Goal: Information Seeking & Learning: Learn about a topic

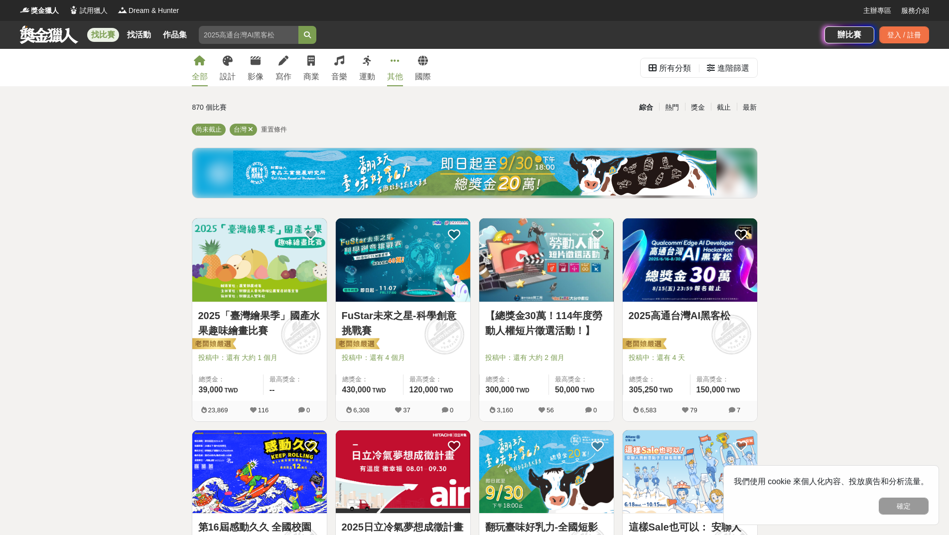
click at [392, 66] on icon at bounding box center [395, 61] width 9 height 10
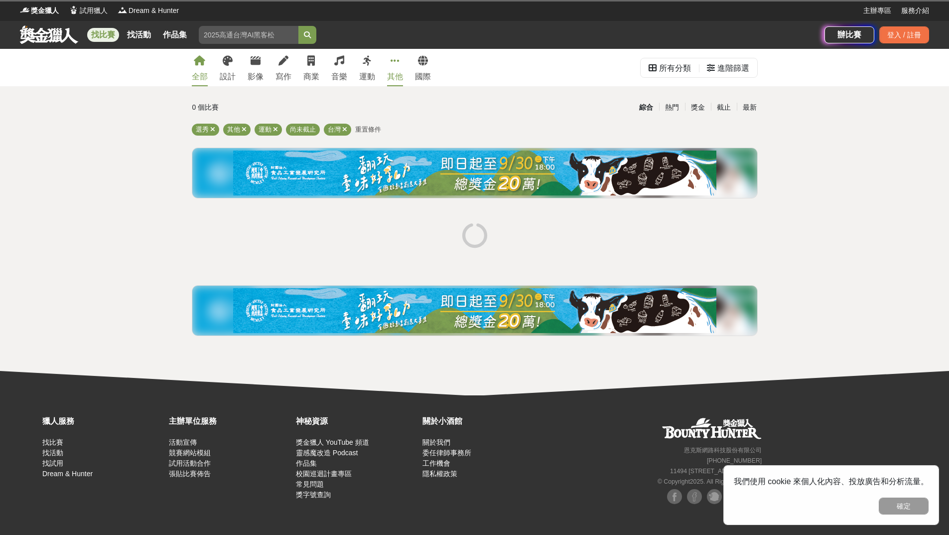
click at [199, 61] on icon at bounding box center [199, 61] width 11 height 10
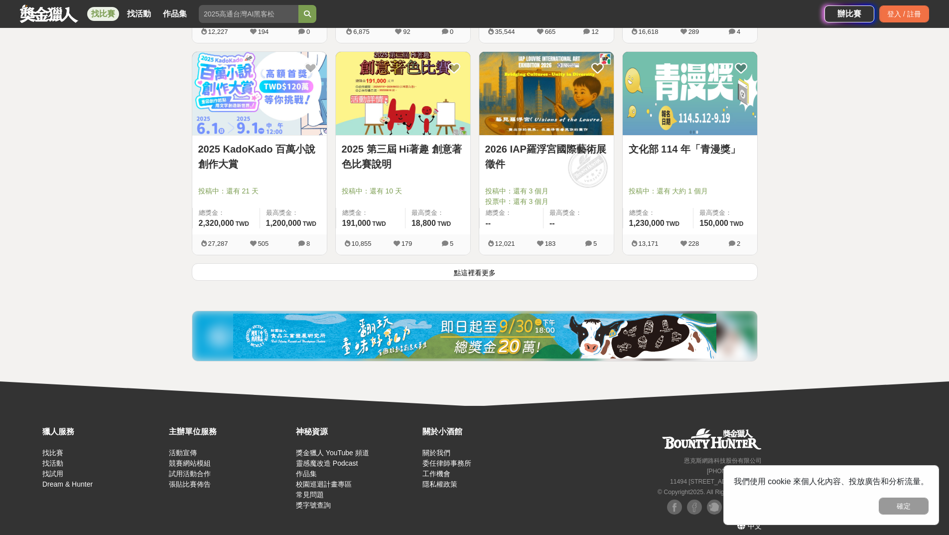
scroll to position [1235, 0]
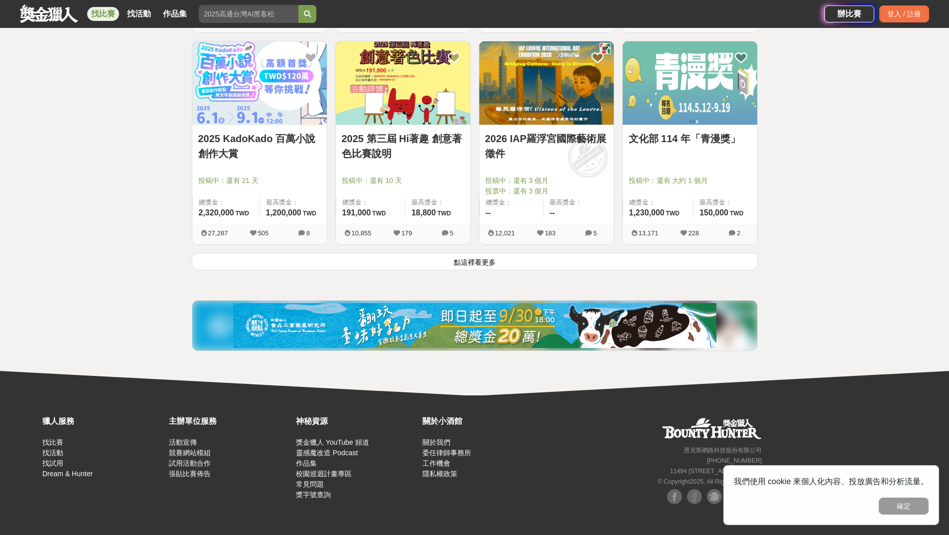
click at [268, 258] on button "點這裡看更多" at bounding box center [475, 261] width 566 height 17
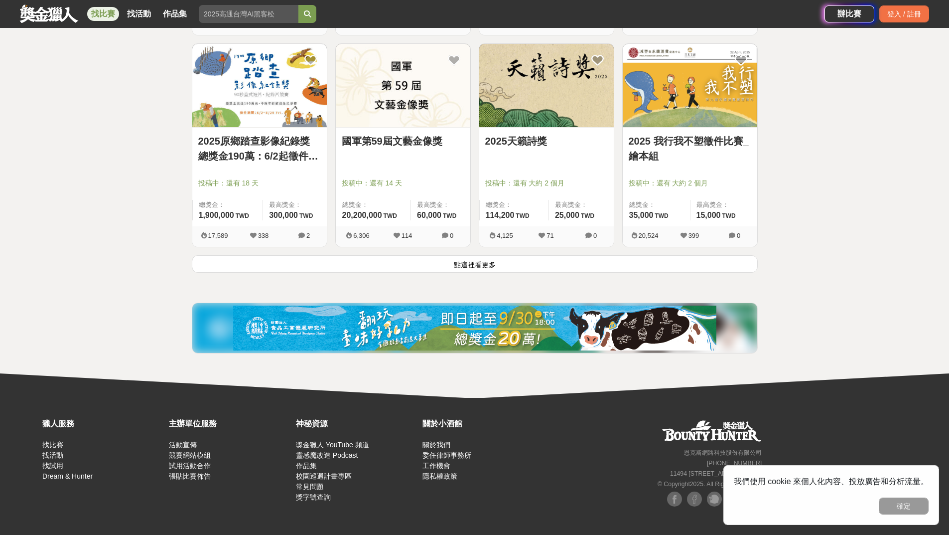
scroll to position [2505, 0]
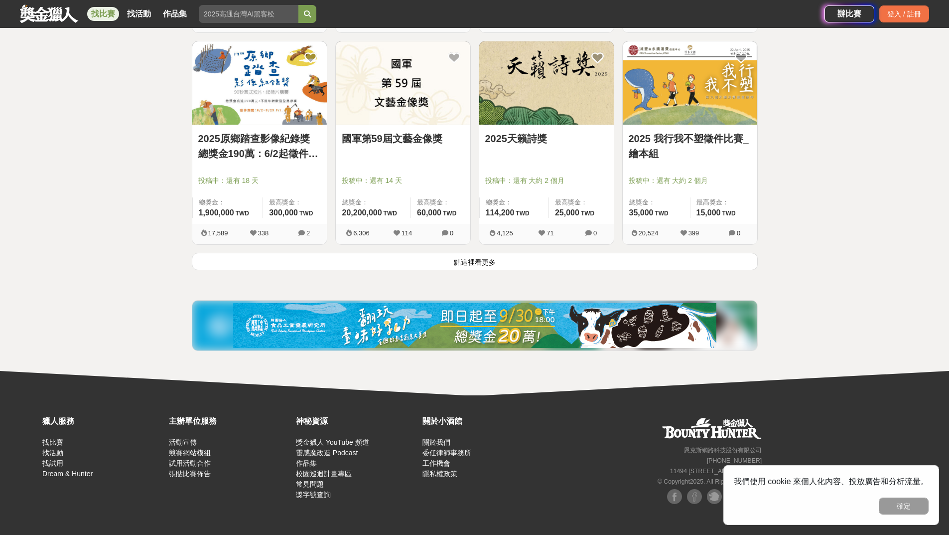
click at [221, 256] on button "點這裡看更多" at bounding box center [475, 261] width 566 height 17
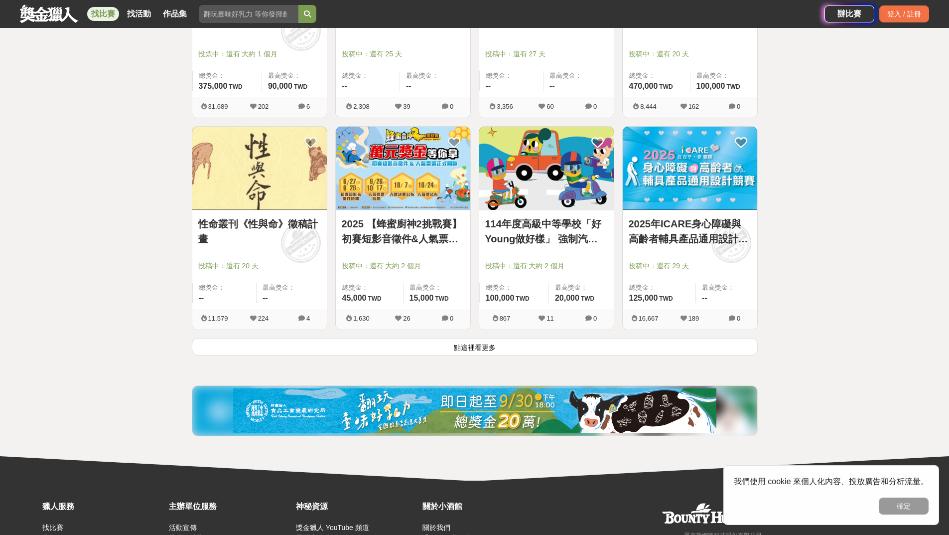
scroll to position [3774, 0]
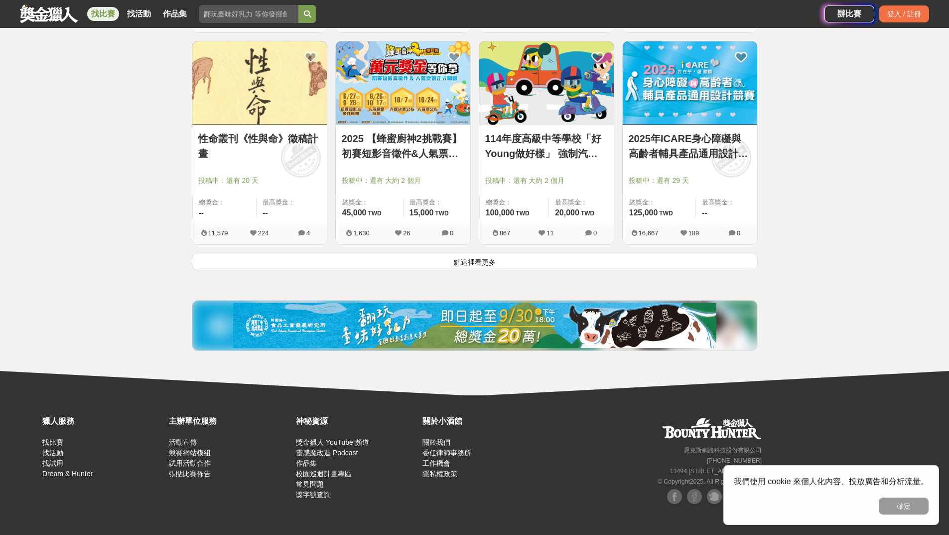
click at [609, 263] on button "點這裡看更多" at bounding box center [475, 261] width 566 height 17
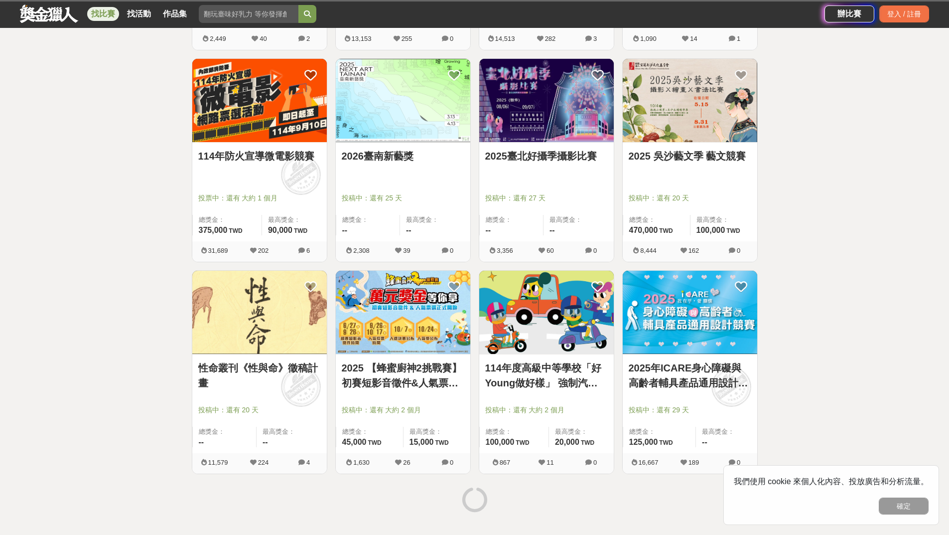
scroll to position [3794, 0]
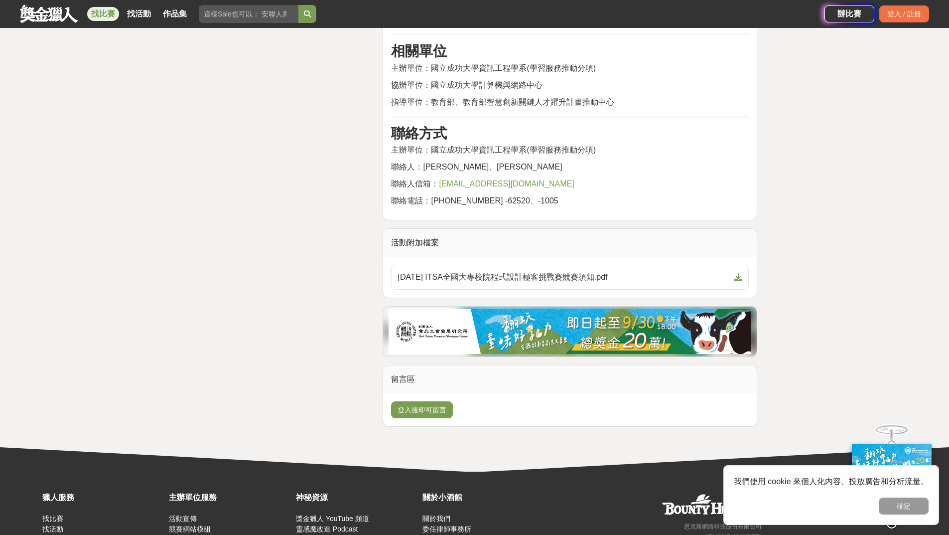
scroll to position [1644, 0]
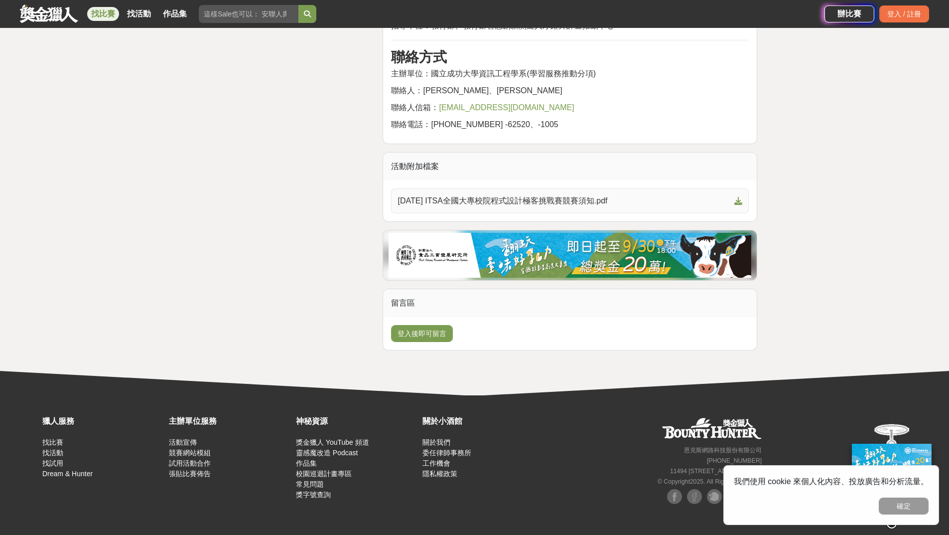
click at [640, 207] on span "2025年 ITSA全國大專校院程式設計極客挑戰賽競賽須知.pdf" at bounding box center [564, 201] width 333 height 12
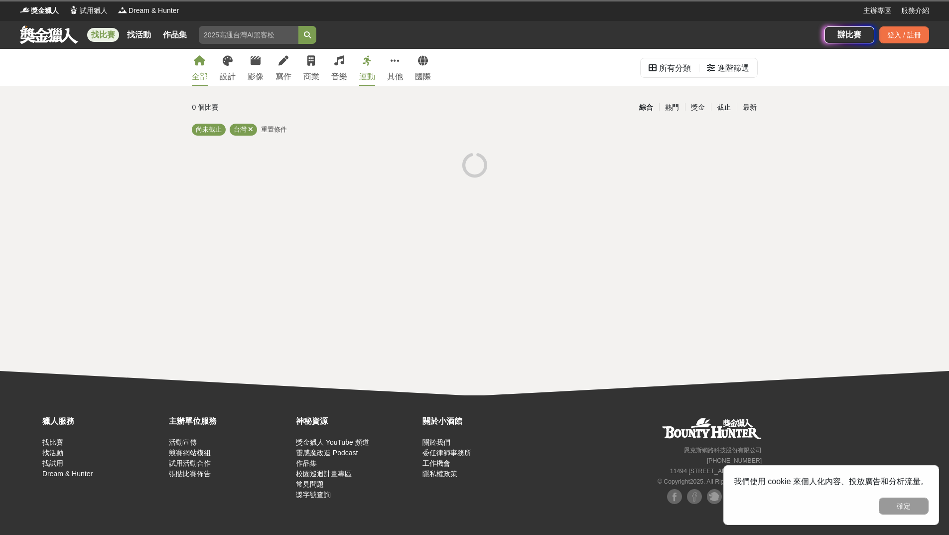
click at [196, 67] on link "全部" at bounding box center [200, 67] width 16 height 37
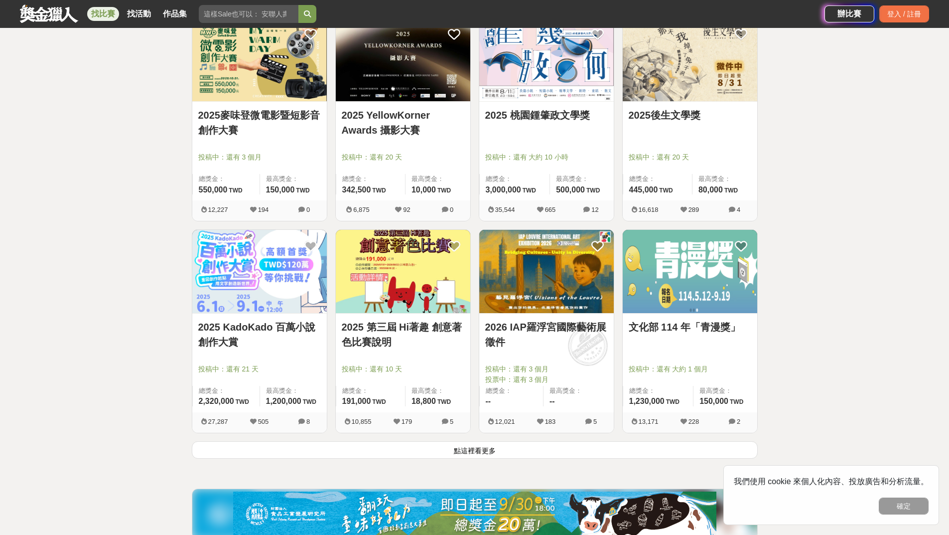
scroll to position [1235, 0]
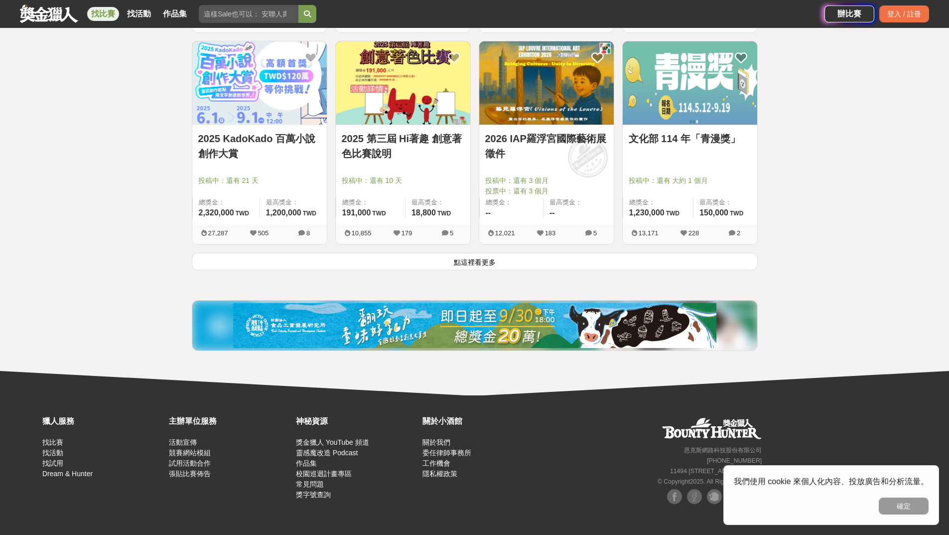
click at [655, 259] on button "點這裡看更多" at bounding box center [475, 261] width 566 height 17
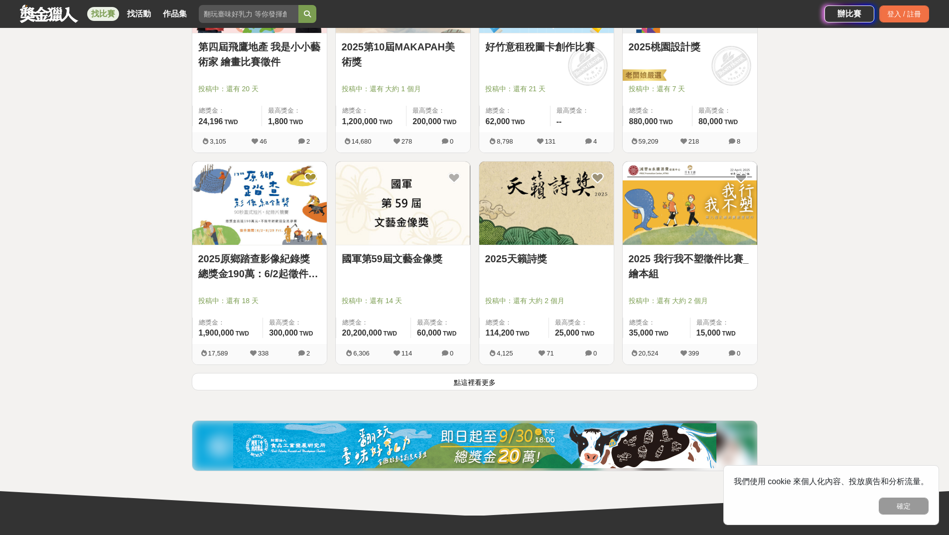
scroll to position [2481, 0]
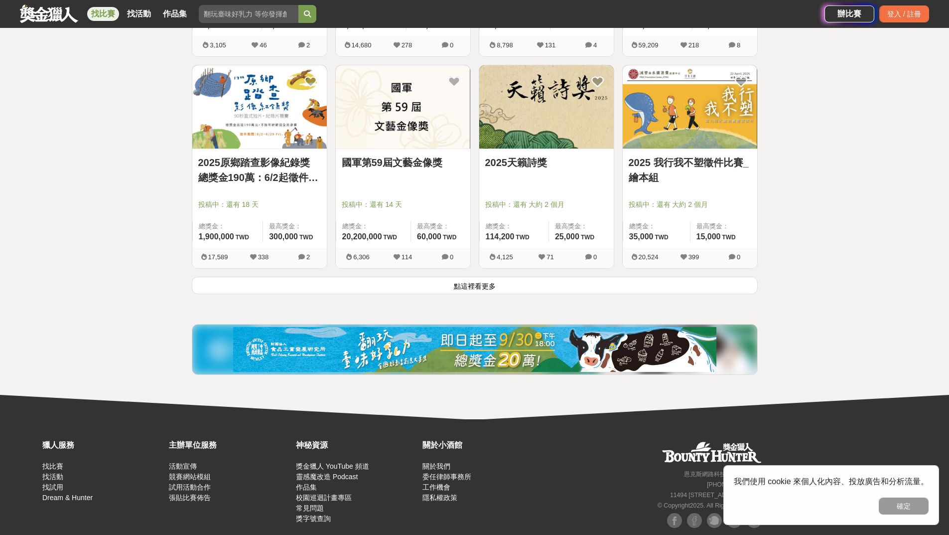
click at [625, 283] on button "點這裡看更多" at bounding box center [475, 285] width 566 height 17
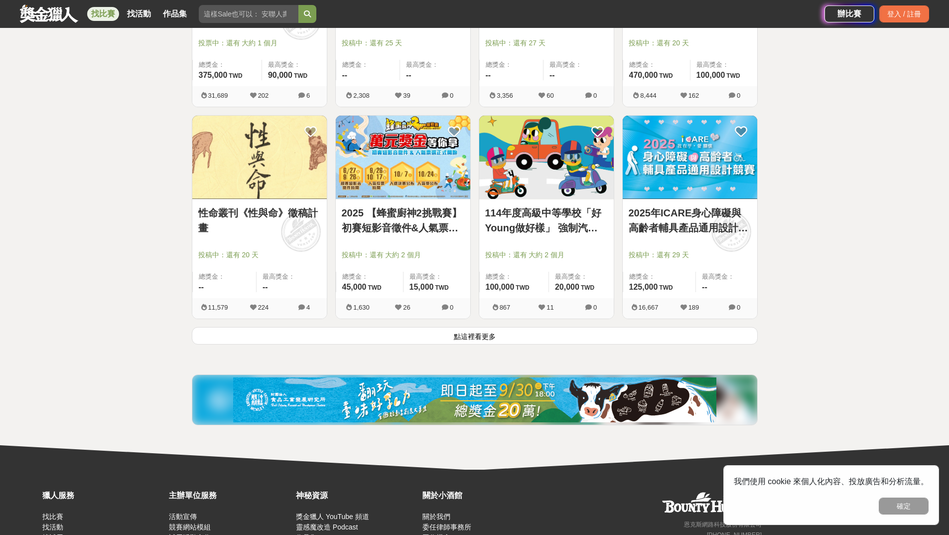
scroll to position [3774, 0]
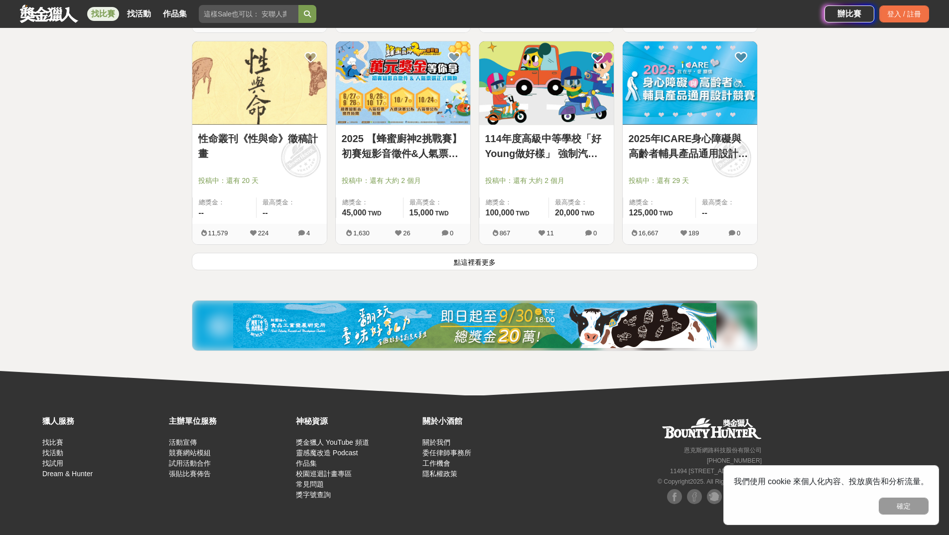
click at [699, 263] on button "點這裡看更多" at bounding box center [475, 261] width 566 height 17
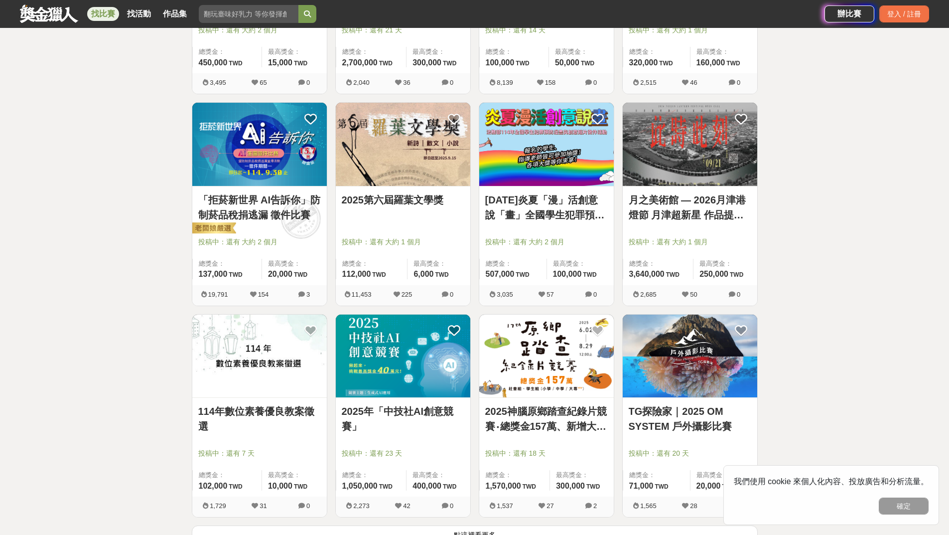
scroll to position [4970, 0]
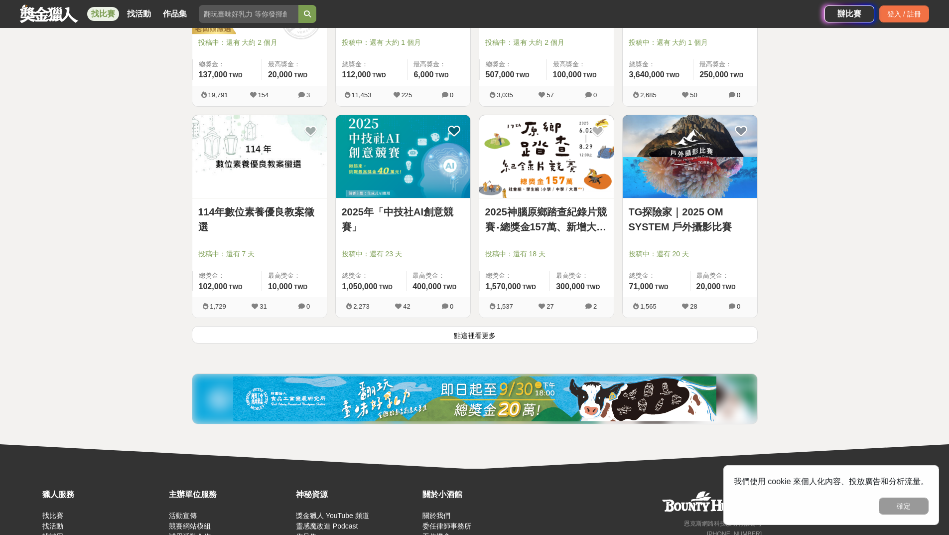
click at [512, 333] on button "點這裡看更多" at bounding box center [475, 334] width 566 height 17
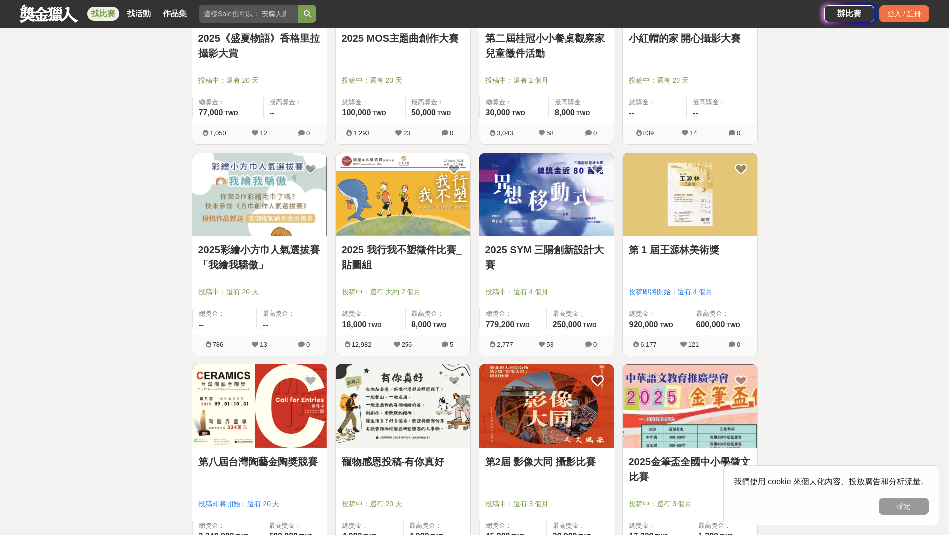
scroll to position [5668, 0]
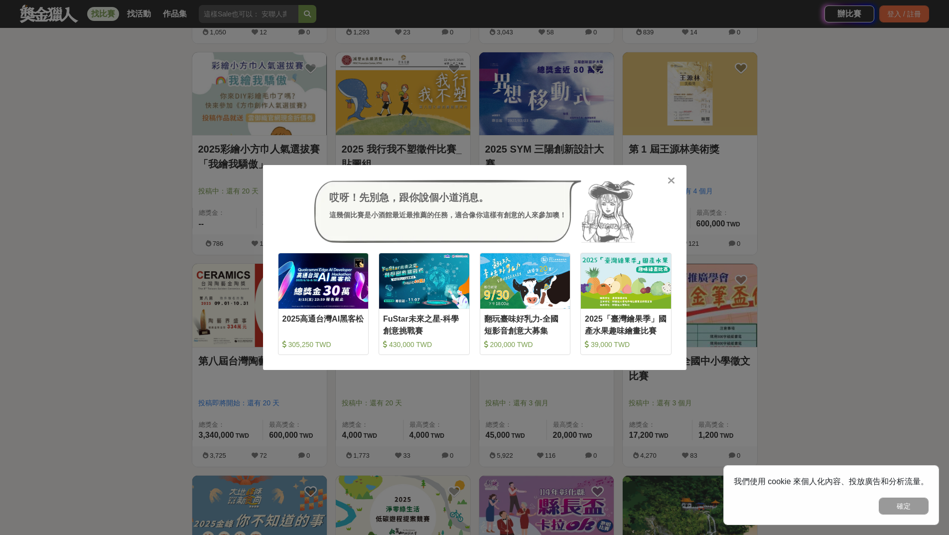
click at [674, 181] on icon at bounding box center [671, 180] width 7 height 10
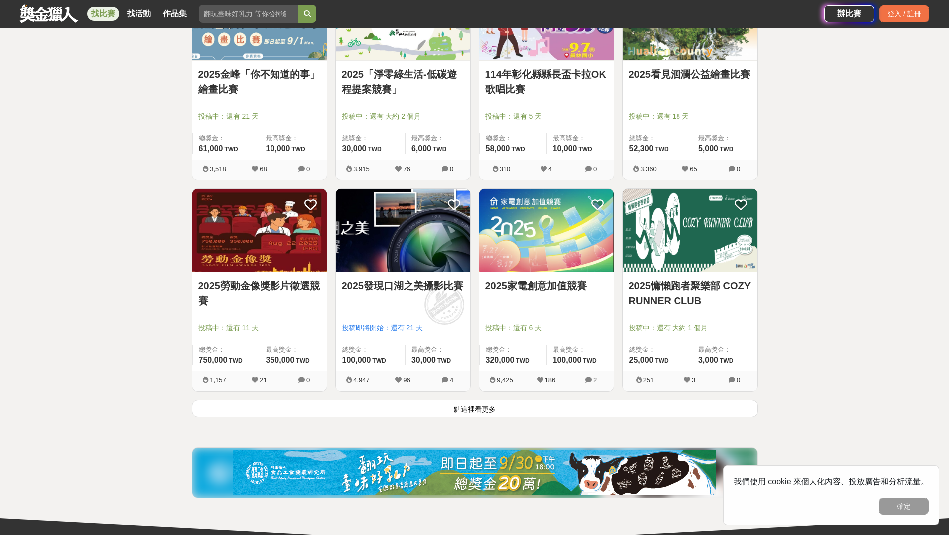
scroll to position [6266, 0]
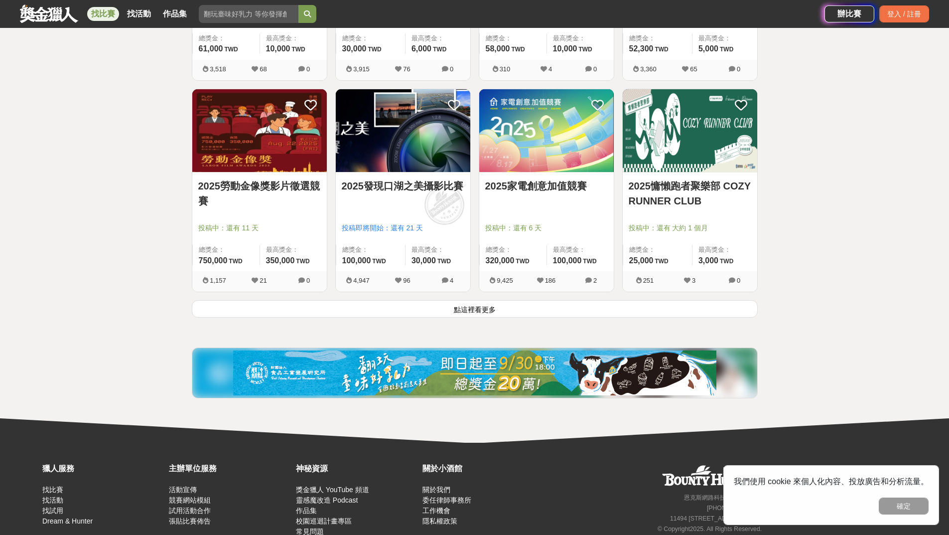
click at [585, 310] on button "點這裡看更多" at bounding box center [475, 308] width 566 height 17
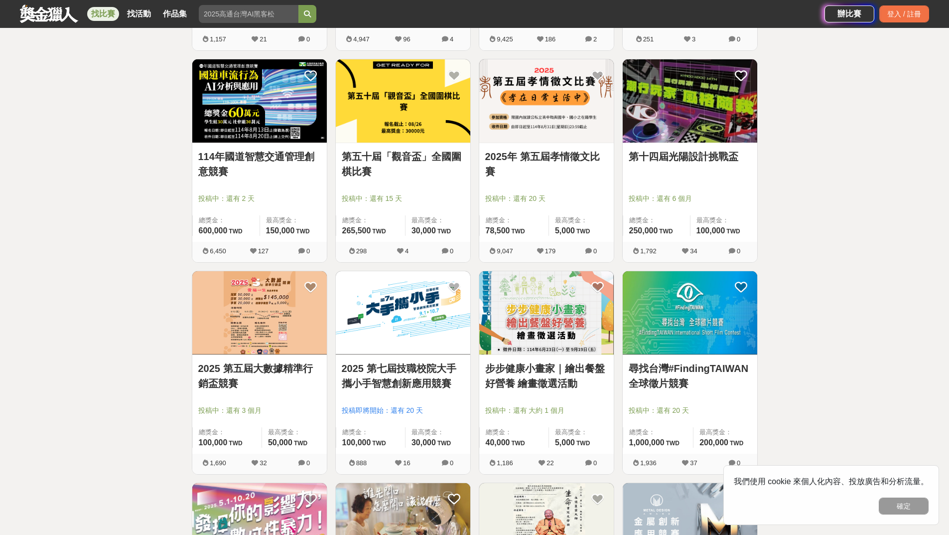
scroll to position [6565, 0]
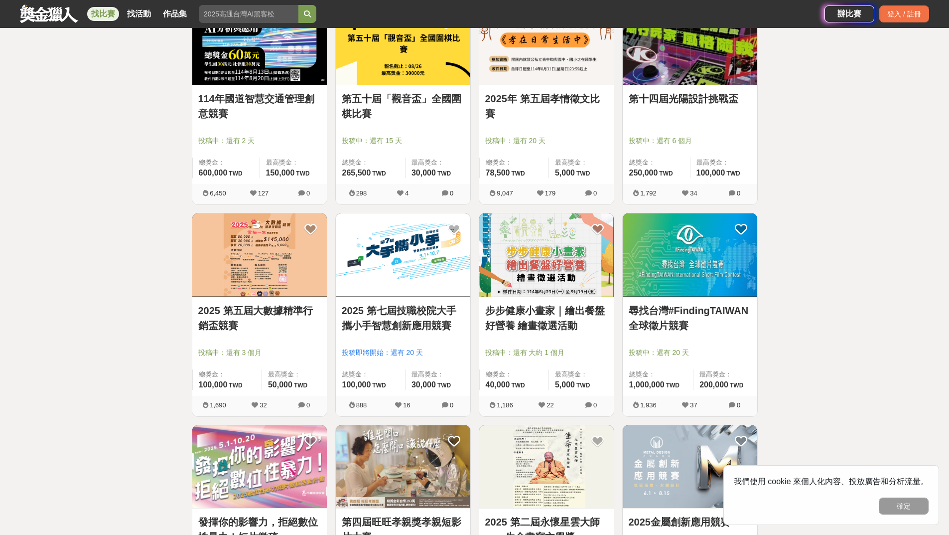
click at [435, 309] on link "2025 第七屆技職校院大手攜小手智慧創新應用競賽" at bounding box center [403, 318] width 123 height 30
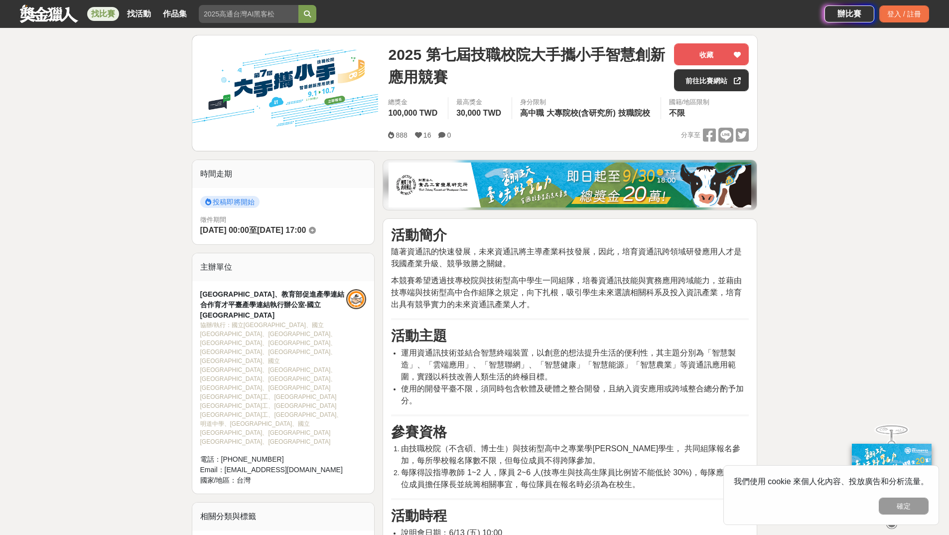
scroll to position [100, 0]
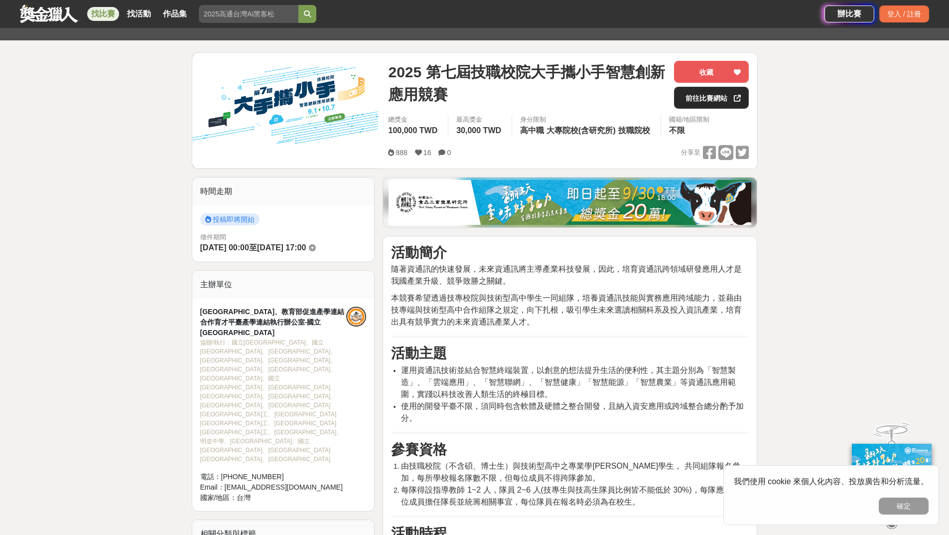
click at [711, 97] on link "前往比賽網站" at bounding box center [711, 98] width 75 height 22
